Goal: Task Accomplishment & Management: Manage account settings

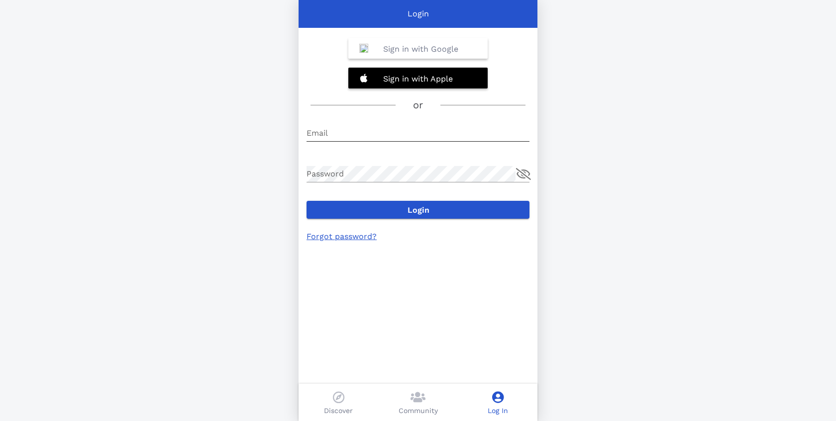
click at [379, 130] on input "Email" at bounding box center [417, 133] width 223 height 16
paste input "[EMAIL_ADDRESS][DOMAIN_NAME]"
type input "[EMAIL_ADDRESS][DOMAIN_NAME]"
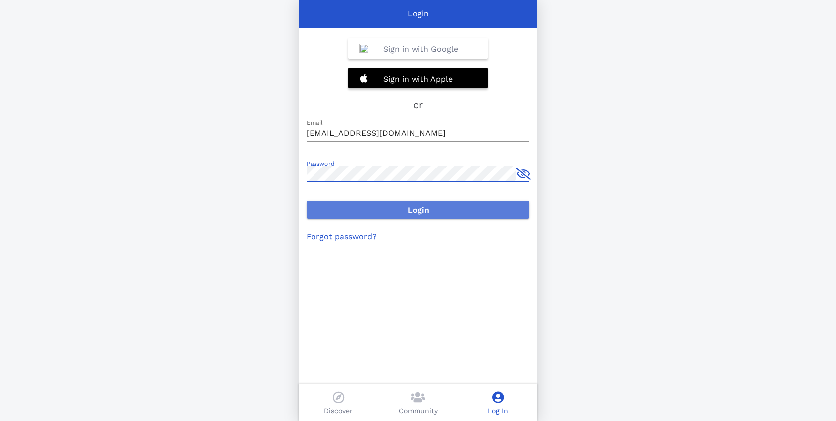
click at [352, 209] on span "Login" at bounding box center [417, 209] width 207 height 9
